Goal: Information Seeking & Learning: Learn about a topic

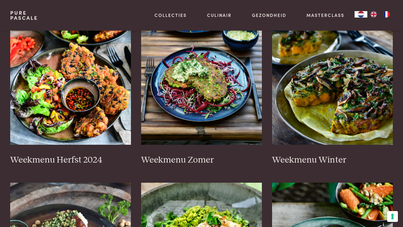
scroll to position [167, 0]
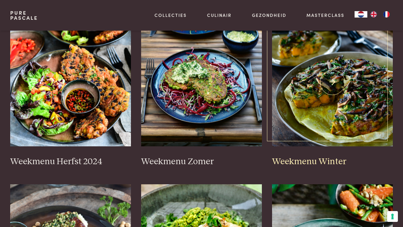
click at [346, 109] on img at bounding box center [332, 83] width 121 height 128
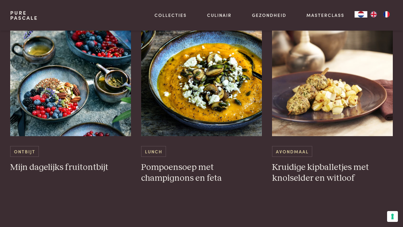
scroll to position [1212, 0]
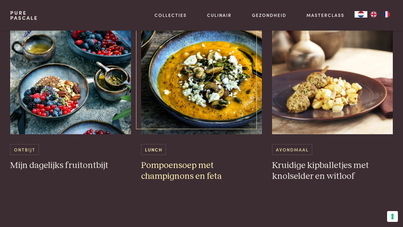
click at [224, 85] on img at bounding box center [201, 71] width 121 height 128
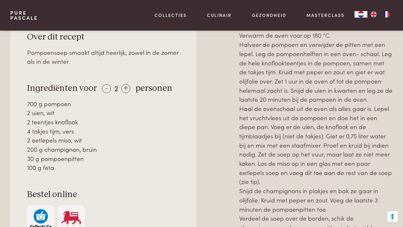
scroll to position [308, 0]
